Goal: Information Seeking & Learning: Learn about a topic

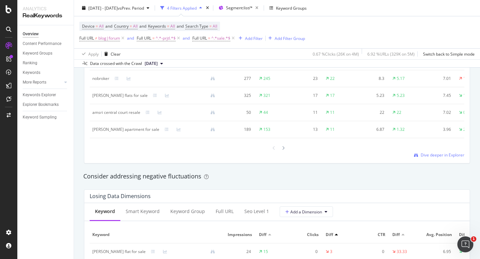
scroll to position [666, 0]
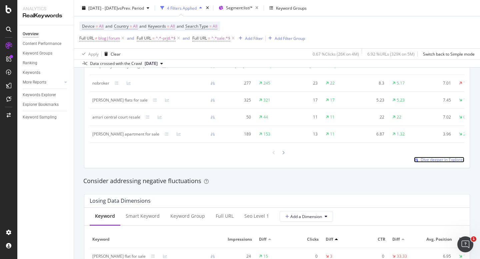
click at [431, 159] on span "Dive deeper in Explorer" at bounding box center [442, 160] width 44 height 6
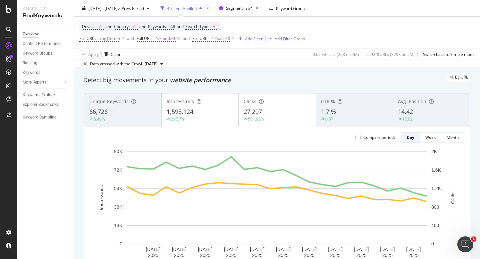
scroll to position [0, 0]
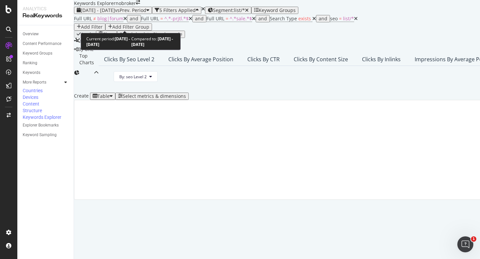
click at [115, 13] on span "[DATE] - [DATE]" at bounding box center [98, 10] width 34 height 6
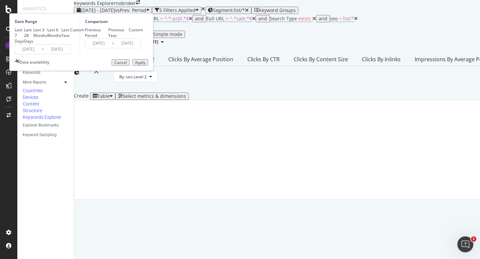
click at [42, 54] on input "[DATE]" at bounding box center [28, 49] width 27 height 9
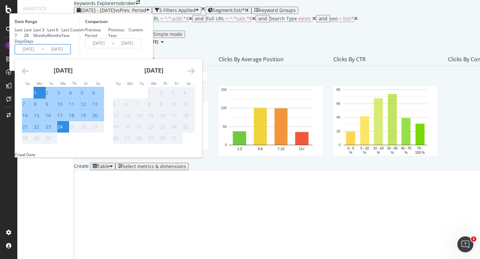
click at [29, 75] on icon "Move backward to switch to the previous month." at bounding box center [25, 71] width 7 height 8
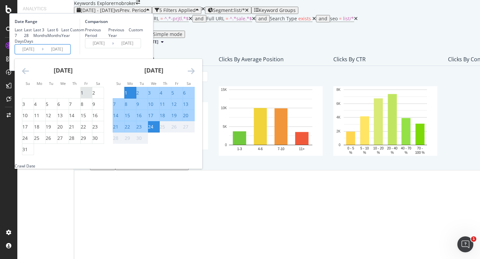
click at [83, 96] on div "1" at bounding box center [82, 93] width 3 height 7
type input "[DATE]"
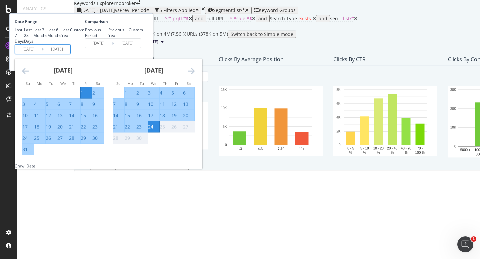
click at [143, 54] on div "Comparison Previous Period Previous Year Custom [DATE] Navigate forward to inte…" at bounding box center [111, 37] width 63 height 36
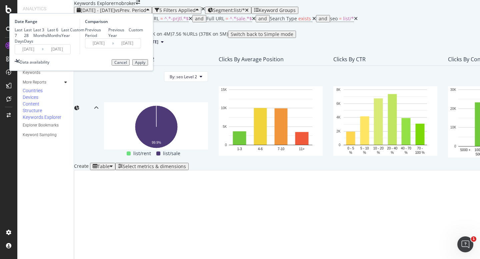
click at [145, 65] on div "Apply" at bounding box center [140, 62] width 10 height 5
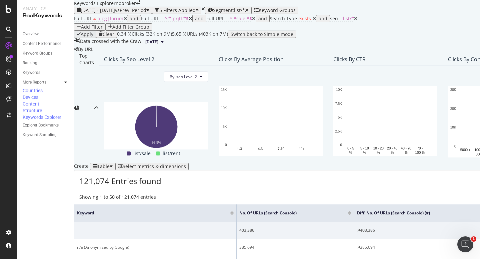
scroll to position [168, 0]
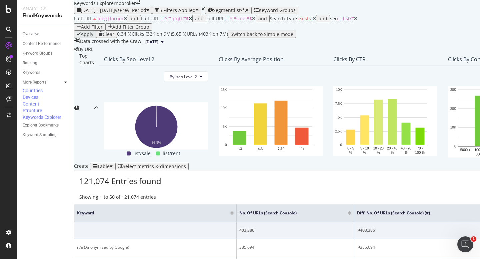
click at [186, 164] on div "Select metrics & dimensions" at bounding box center [154, 166] width 63 height 5
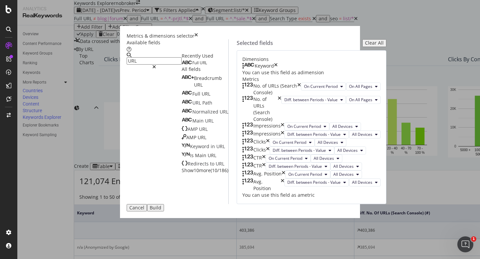
type input "URL"
click at [301, 96] on icon "times" at bounding box center [299, 89] width 4 height 13
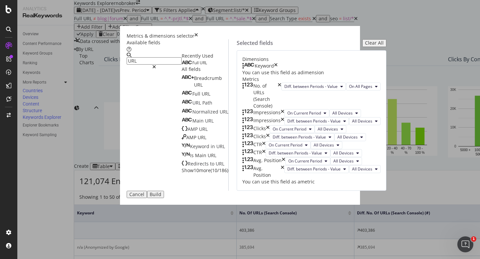
click at [281, 109] on icon "times" at bounding box center [279, 96] width 4 height 27
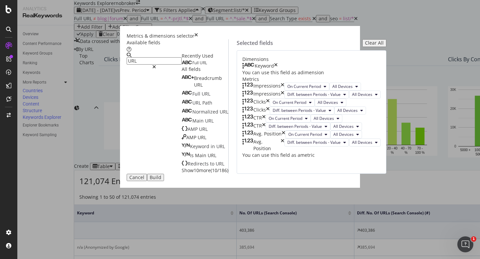
click at [181, 66] on div "Full URL" at bounding box center [193, 62] width 25 height 5
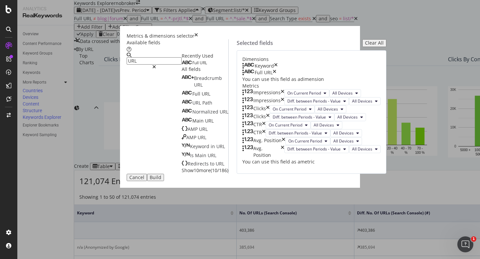
click at [277, 69] on icon "times" at bounding box center [276, 66] width 4 height 7
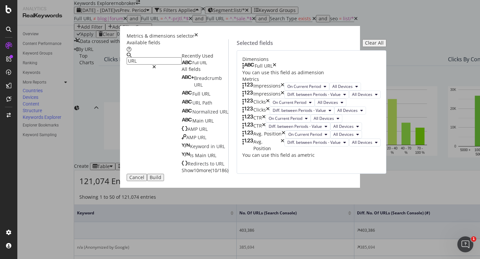
click at [161, 180] on div "Build" at bounding box center [156, 177] width 12 height 5
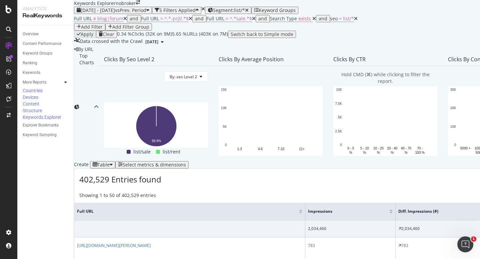
scroll to position [150, 0]
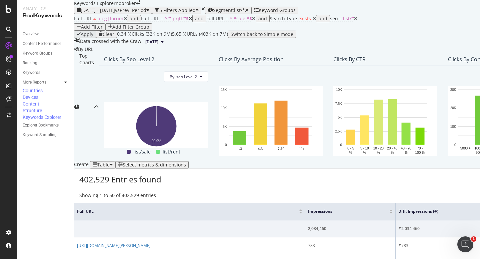
click at [186, 162] on div "Select metrics & dimensions" at bounding box center [154, 164] width 63 height 5
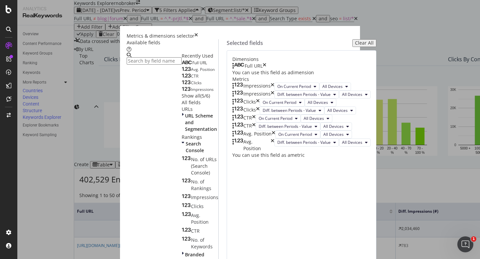
scroll to position [9, 0]
click at [274, 99] on icon "times" at bounding box center [272, 95] width 4 height 8
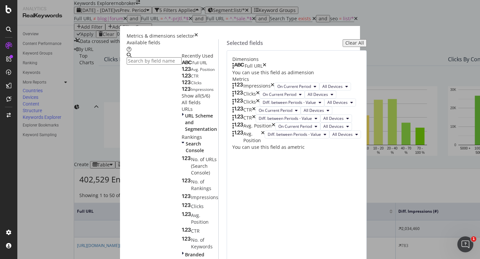
scroll to position [36, 0]
click at [255, 123] on icon "times" at bounding box center [254, 119] width 4 height 8
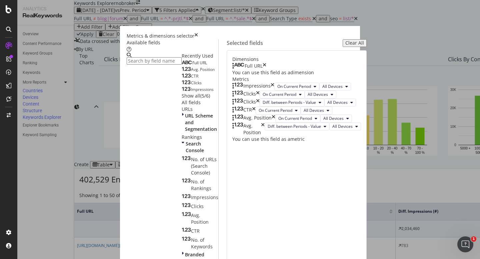
scroll to position [60, 0]
click at [264, 136] on icon "times" at bounding box center [263, 129] width 4 height 13
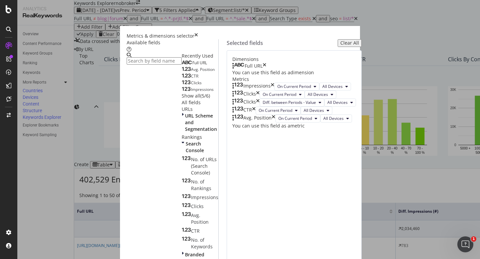
scroll to position [35, 0]
click at [259, 107] on icon "times" at bounding box center [258, 103] width 4 height 8
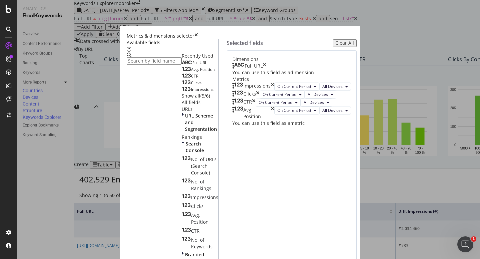
scroll to position [10, 0]
